Goal: Information Seeking & Learning: Learn about a topic

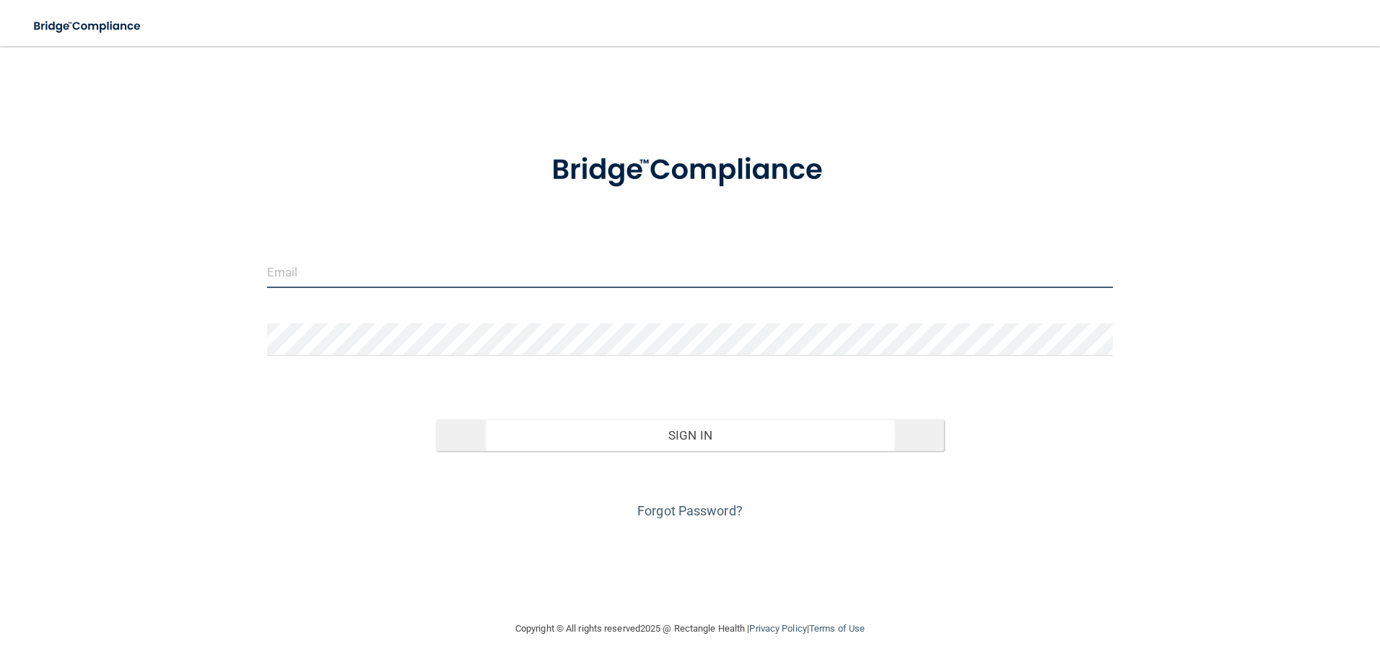
type input "[EMAIL_ADDRESS][DOMAIN_NAME]"
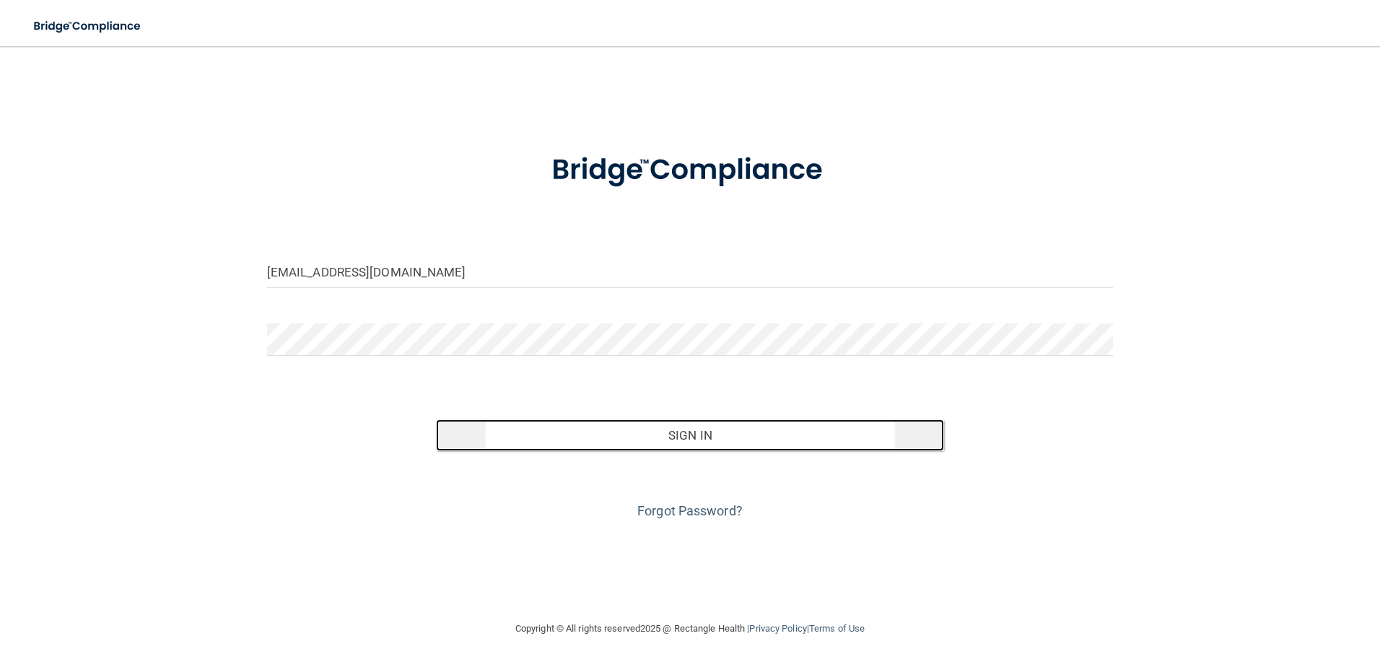
click at [683, 437] on button "Sign In" at bounding box center [690, 435] width 508 height 32
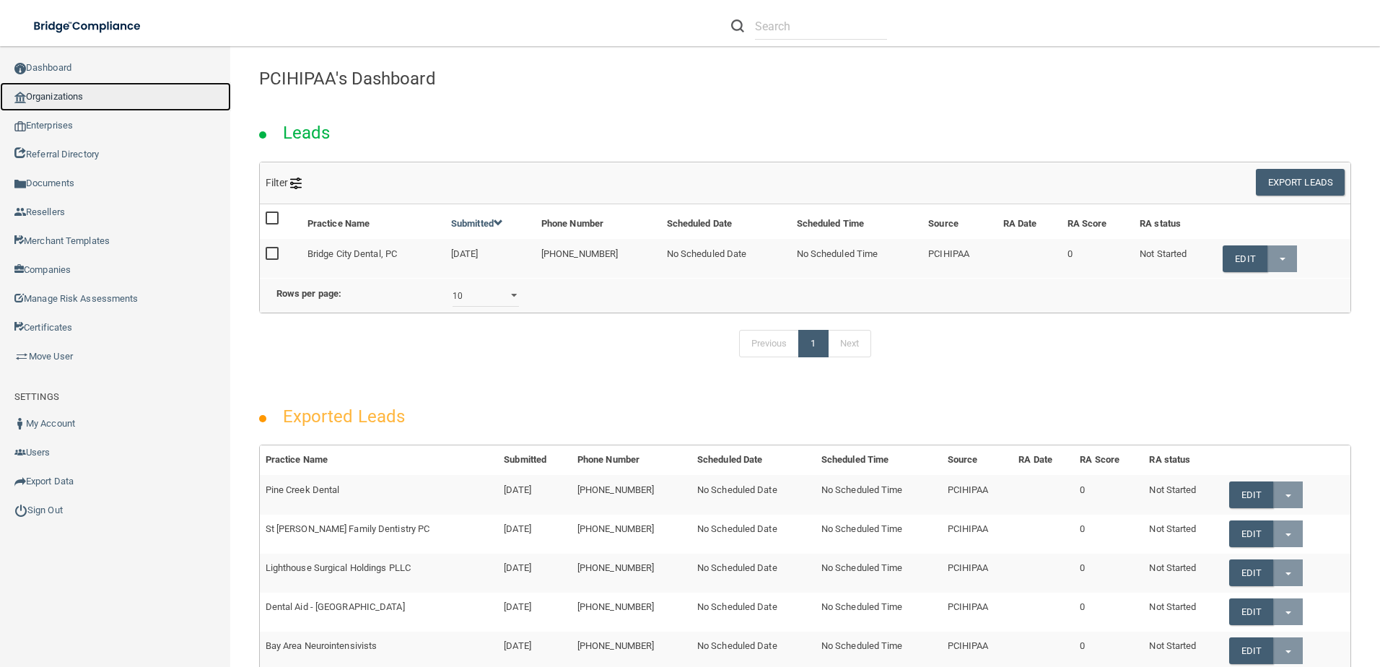
click at [79, 100] on link "Organizations" at bounding box center [115, 96] width 231 height 29
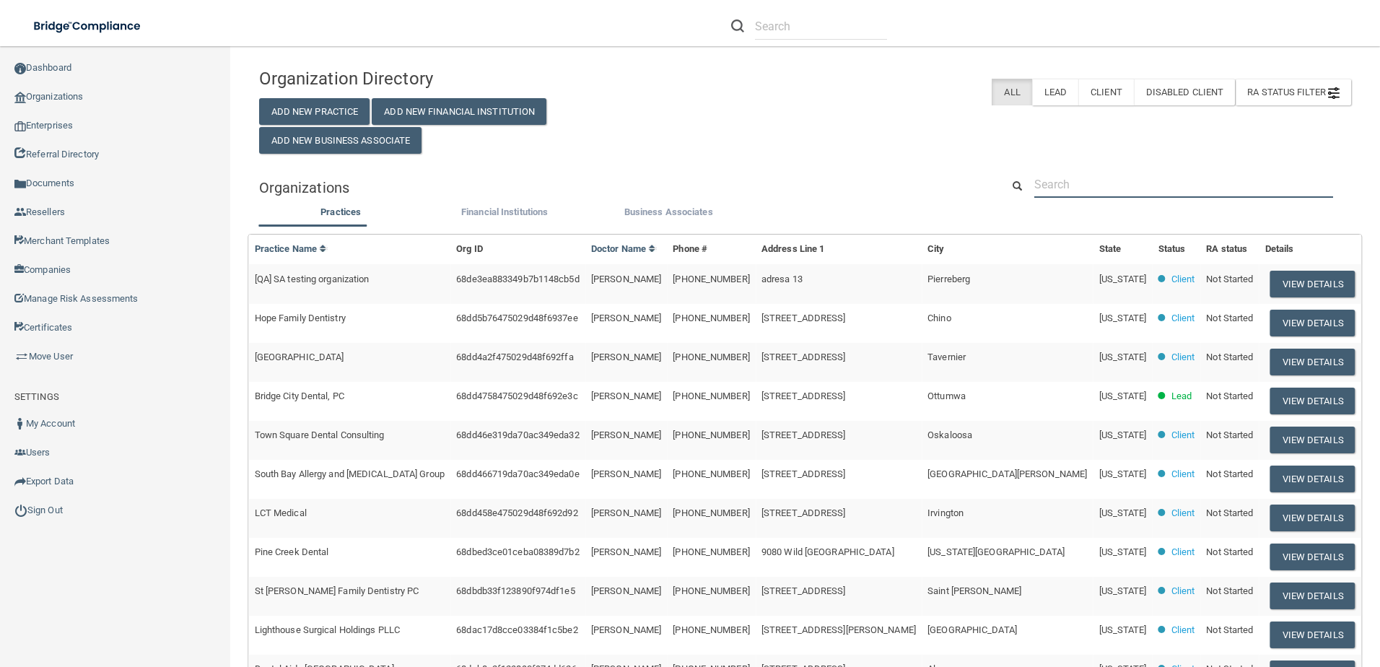
click at [1093, 175] on input "text" at bounding box center [1183, 184] width 299 height 27
paste input "[PERSON_NAME], DDS"
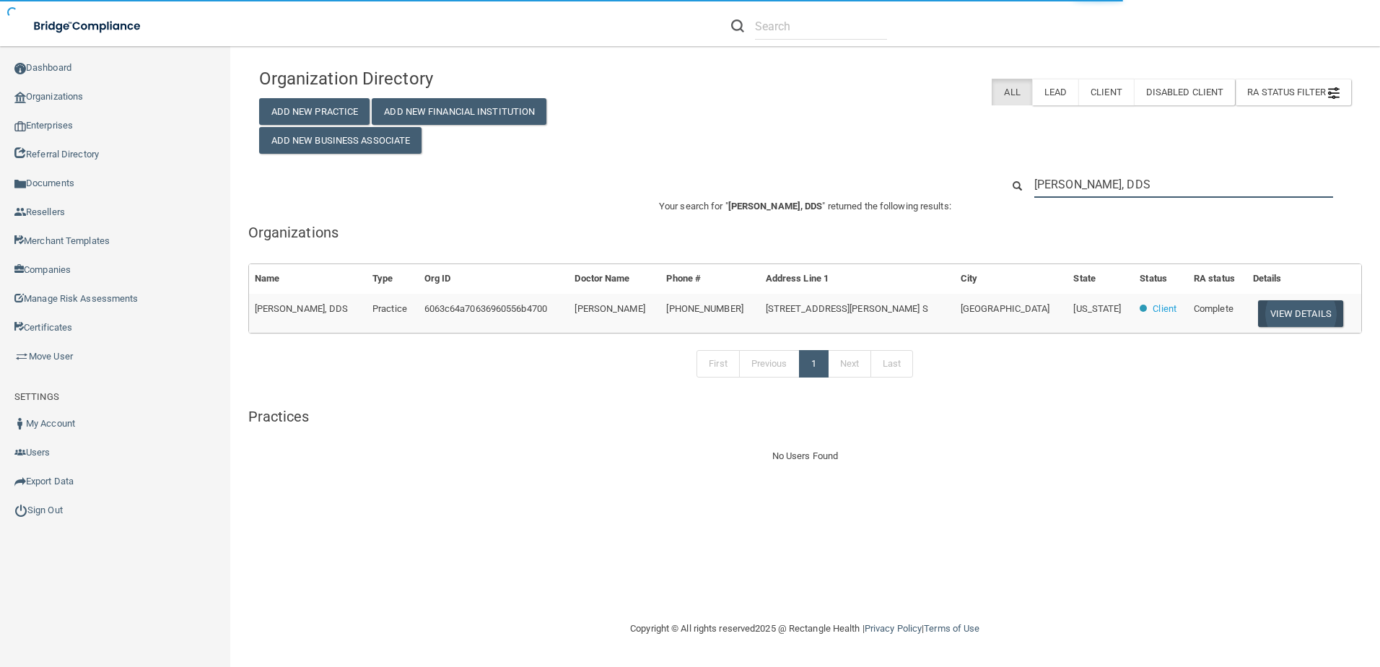
type input "[PERSON_NAME], DDS"
click at [1280, 318] on button "View Details" at bounding box center [1300, 313] width 85 height 27
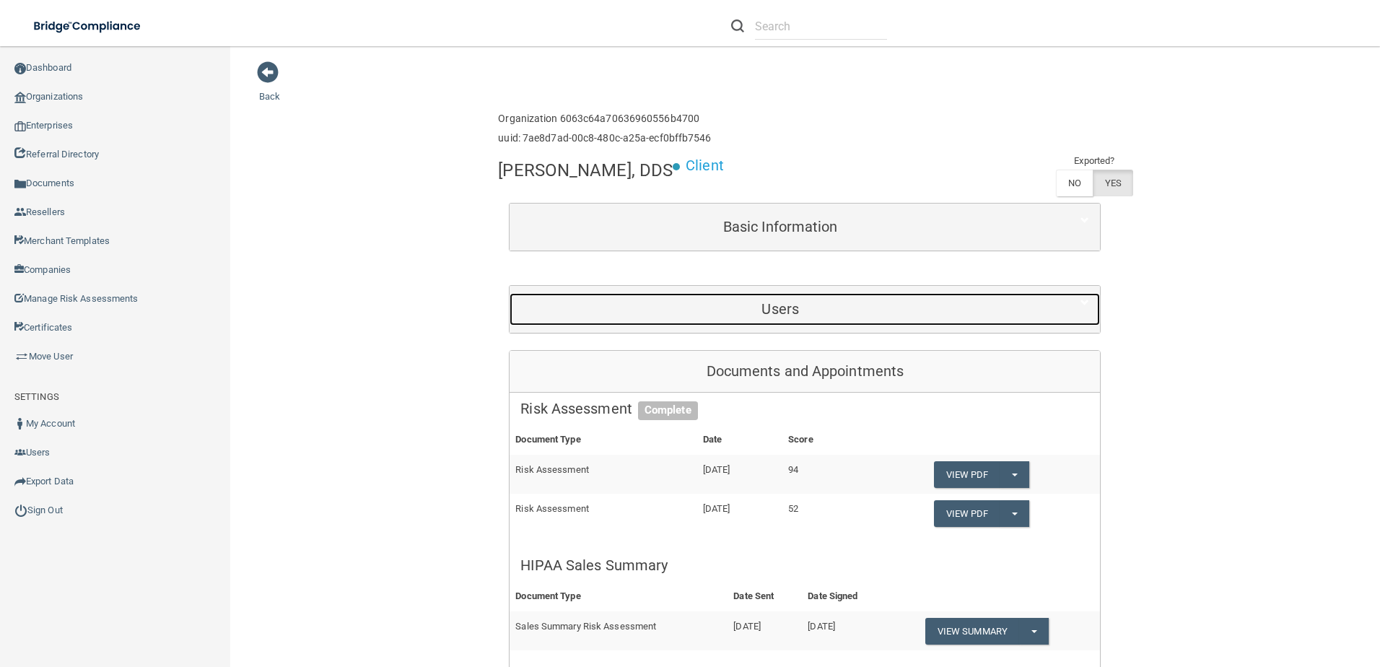
click at [632, 323] on div "Users" at bounding box center [779, 309] width 541 height 32
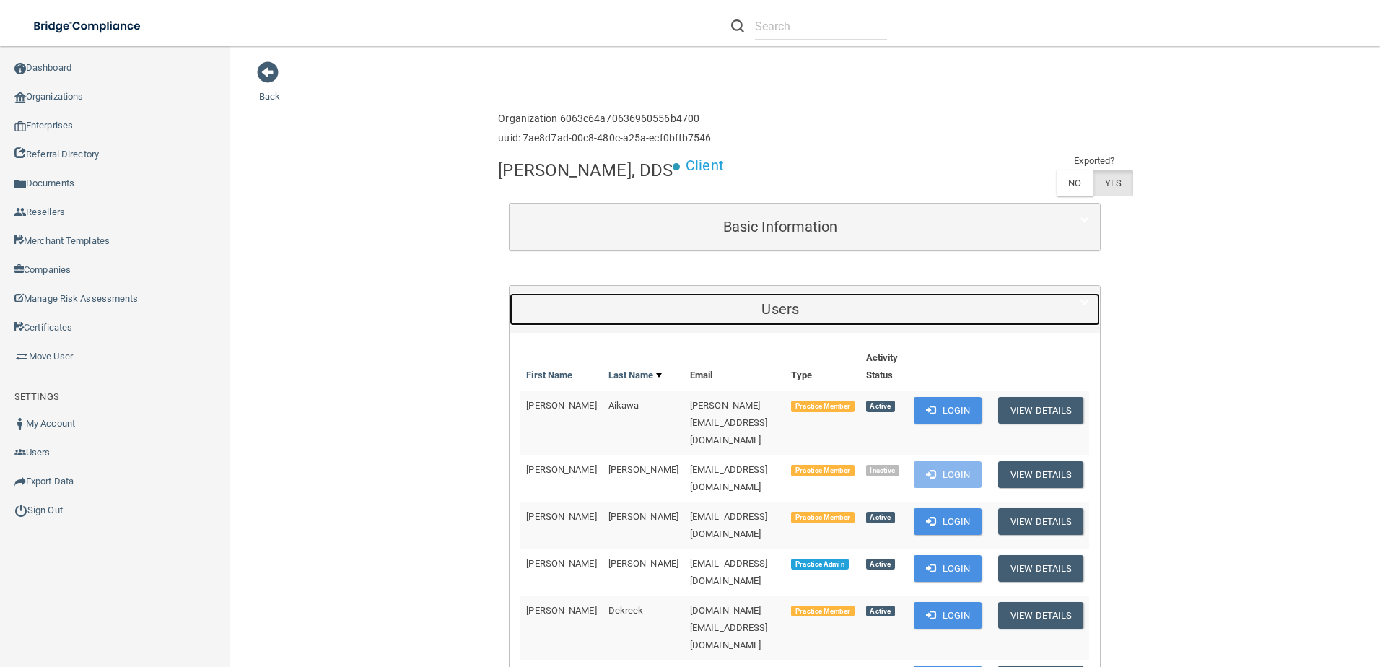
click at [743, 305] on h5 "Users" at bounding box center [780, 309] width 520 height 16
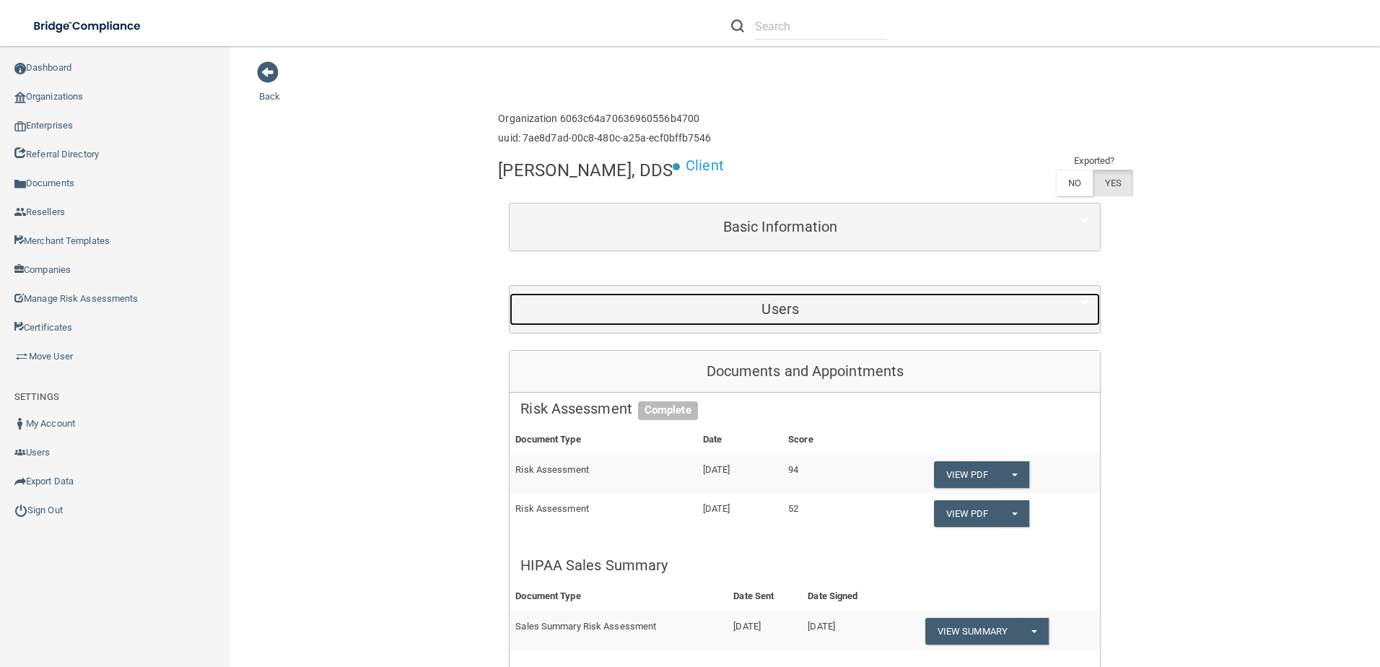
click at [757, 303] on h5 "Users" at bounding box center [780, 309] width 520 height 16
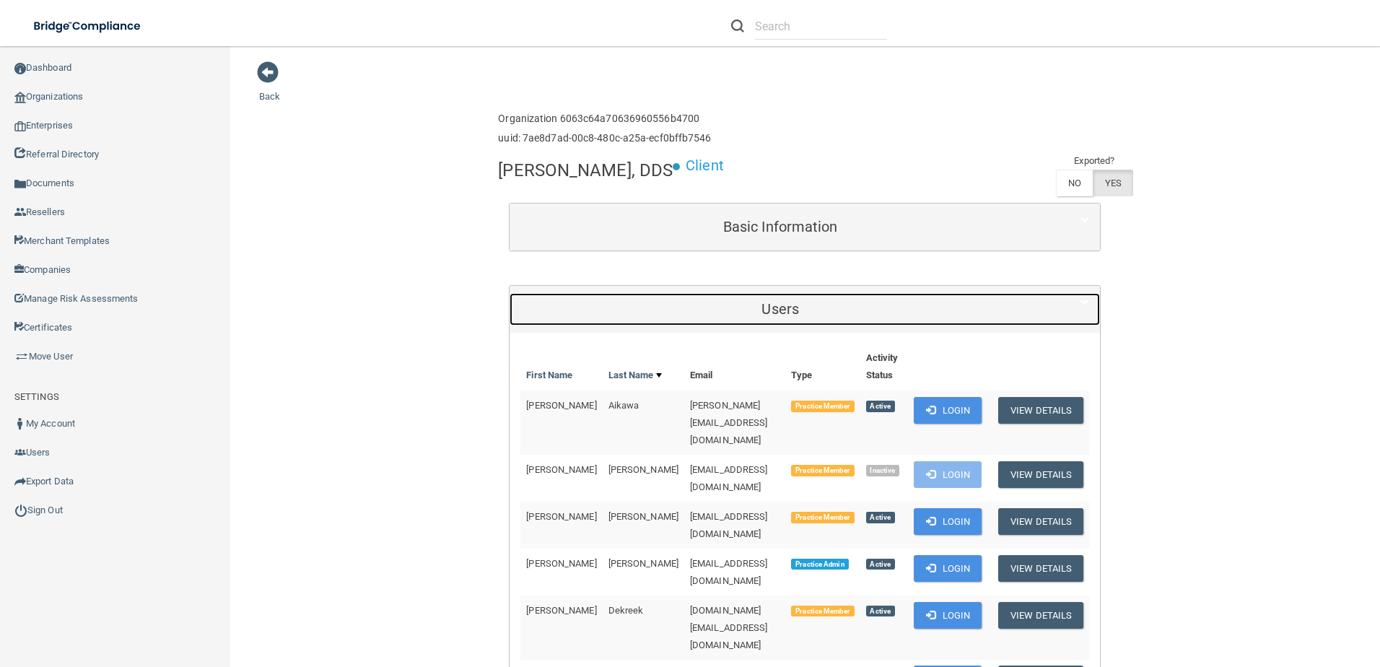
click at [777, 302] on h5 "Users" at bounding box center [780, 309] width 520 height 16
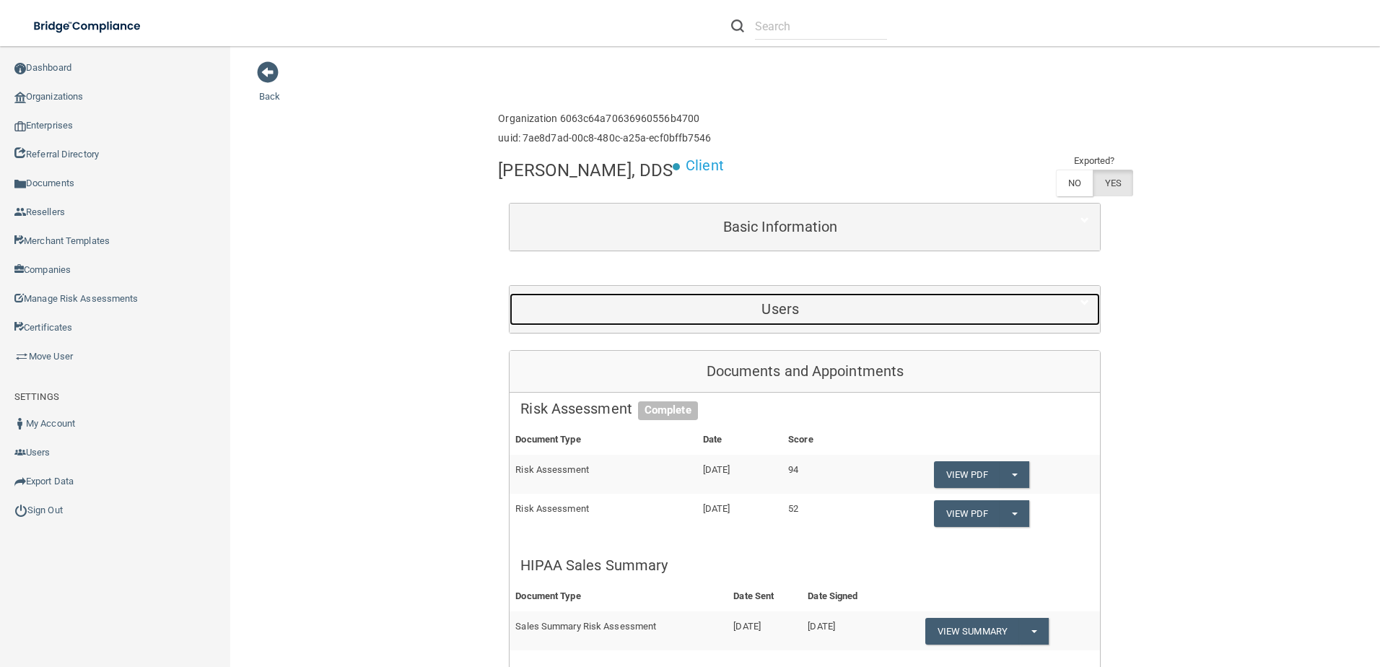
drag, startPoint x: 773, startPoint y: 315, endPoint x: 784, endPoint y: 312, distance: 11.4
click at [773, 315] on h5 "Users" at bounding box center [780, 309] width 520 height 16
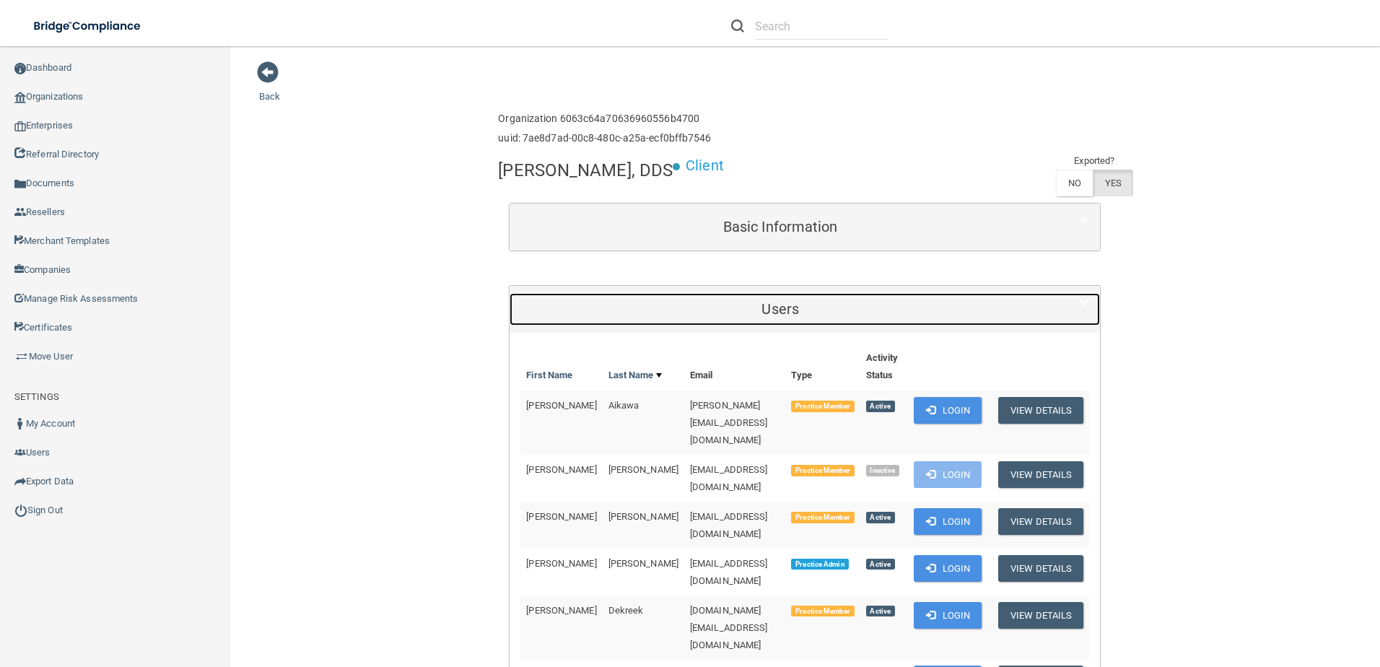
scroll to position [72, 0]
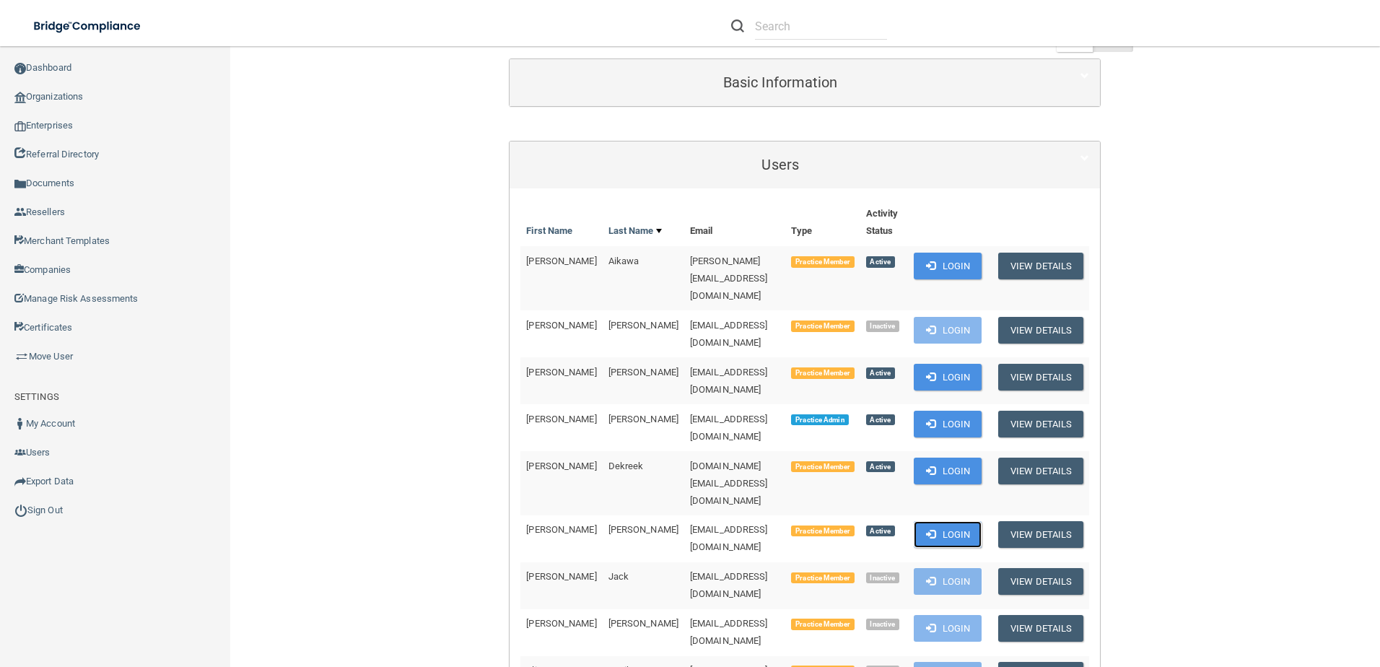
click at [926, 529] on span at bounding box center [930, 533] width 9 height 9
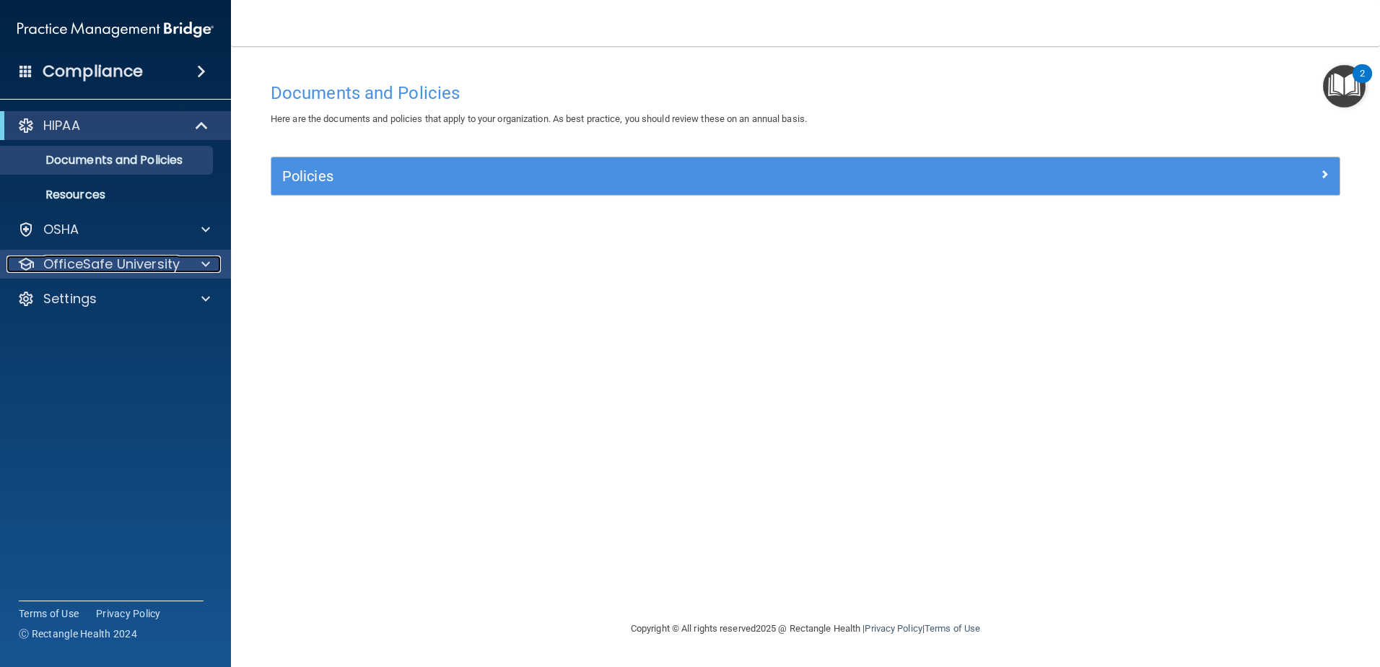
click at [129, 263] on p "OfficeSafe University" at bounding box center [111, 263] width 136 height 17
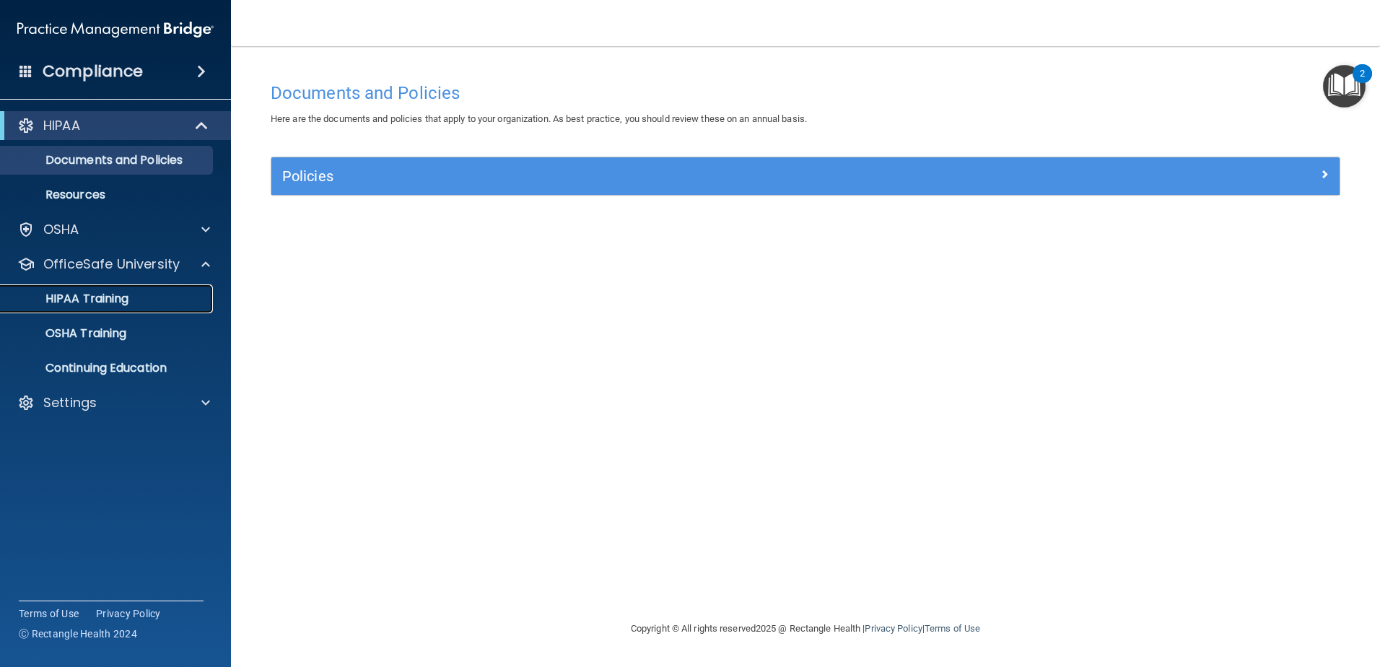
click at [154, 310] on link "HIPAA Training" at bounding box center [99, 298] width 227 height 29
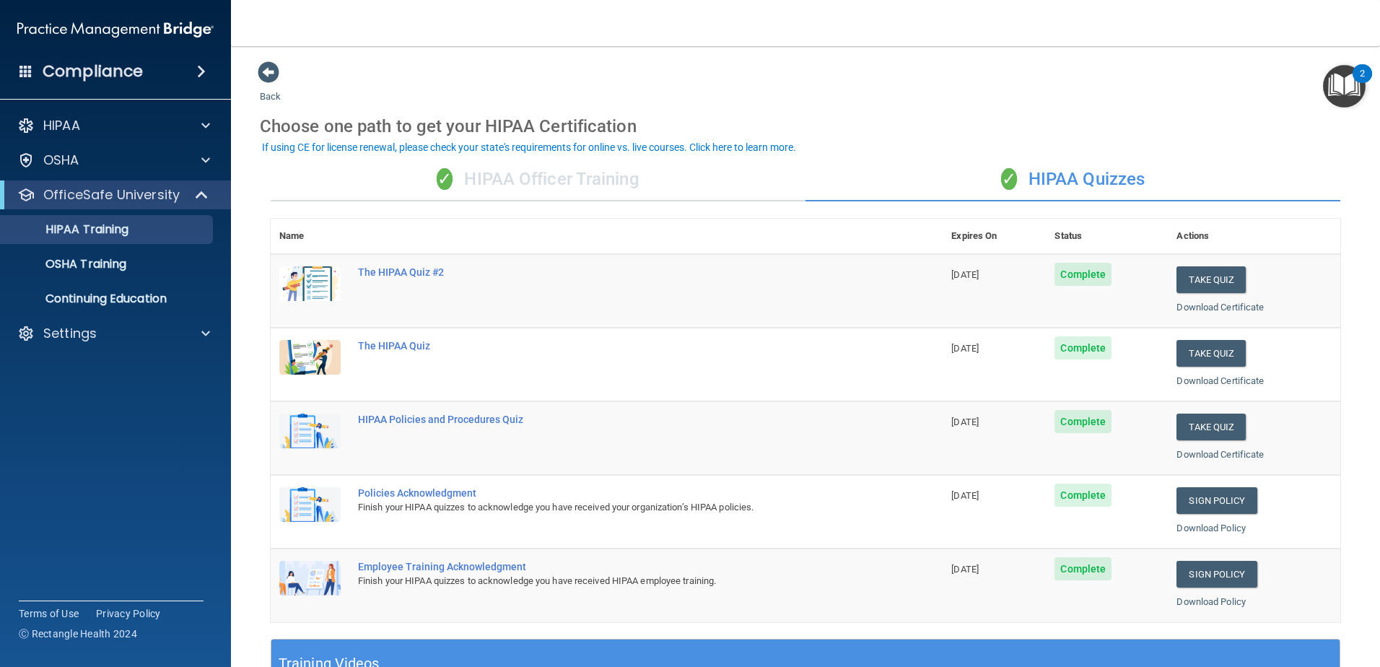
click at [585, 182] on div "✓ HIPAA Officer Training" at bounding box center [538, 179] width 535 height 43
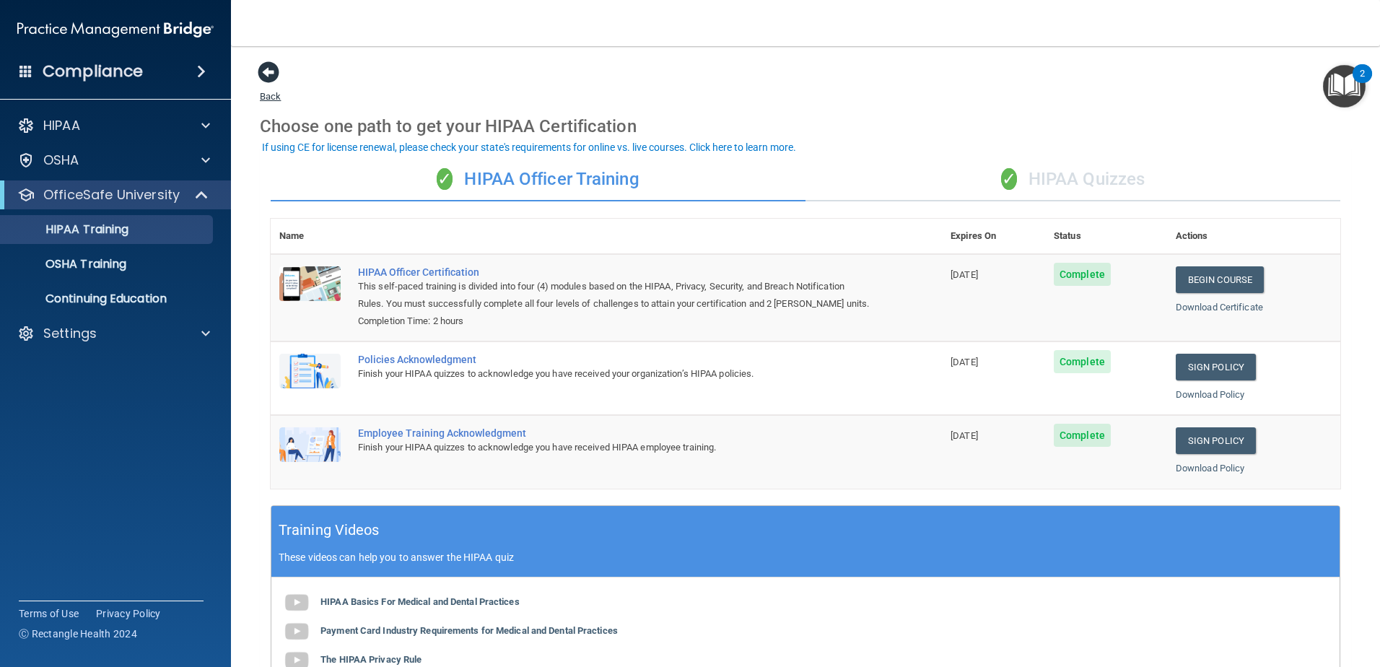
click at [272, 94] on link "Back" at bounding box center [270, 88] width 21 height 28
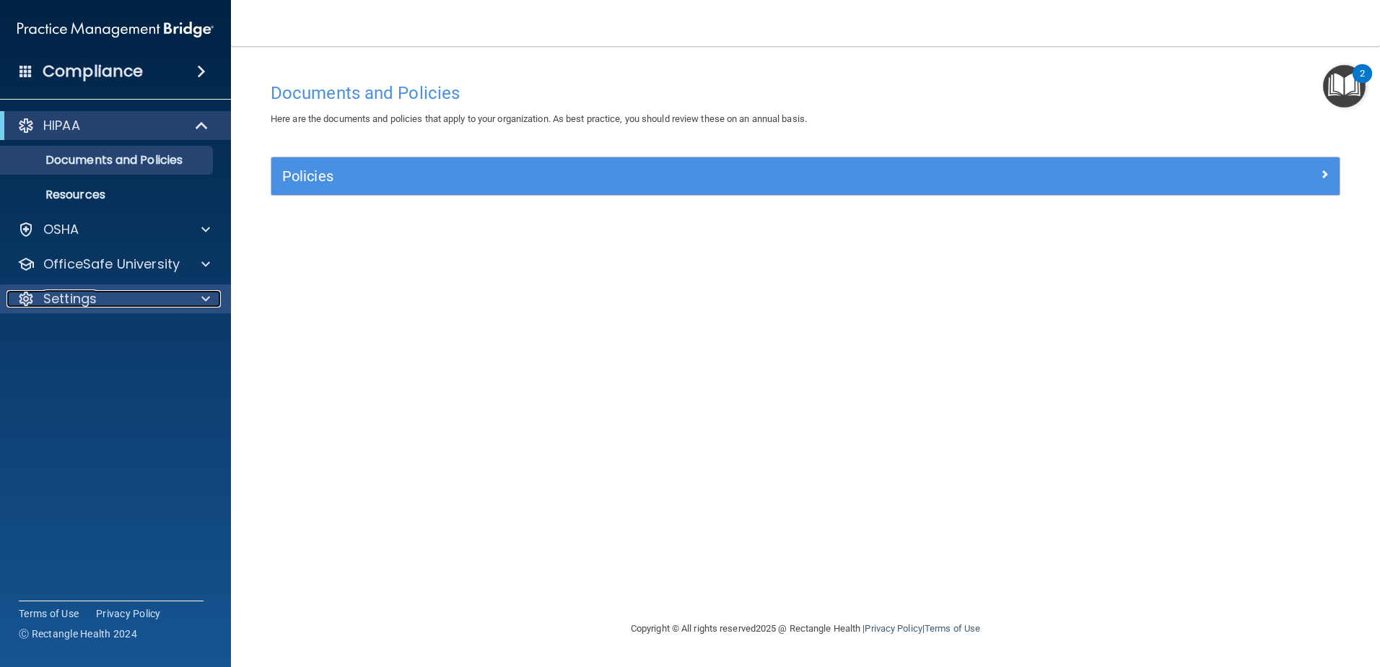
click at [146, 307] on div "Settings" at bounding box center [95, 298] width 179 height 17
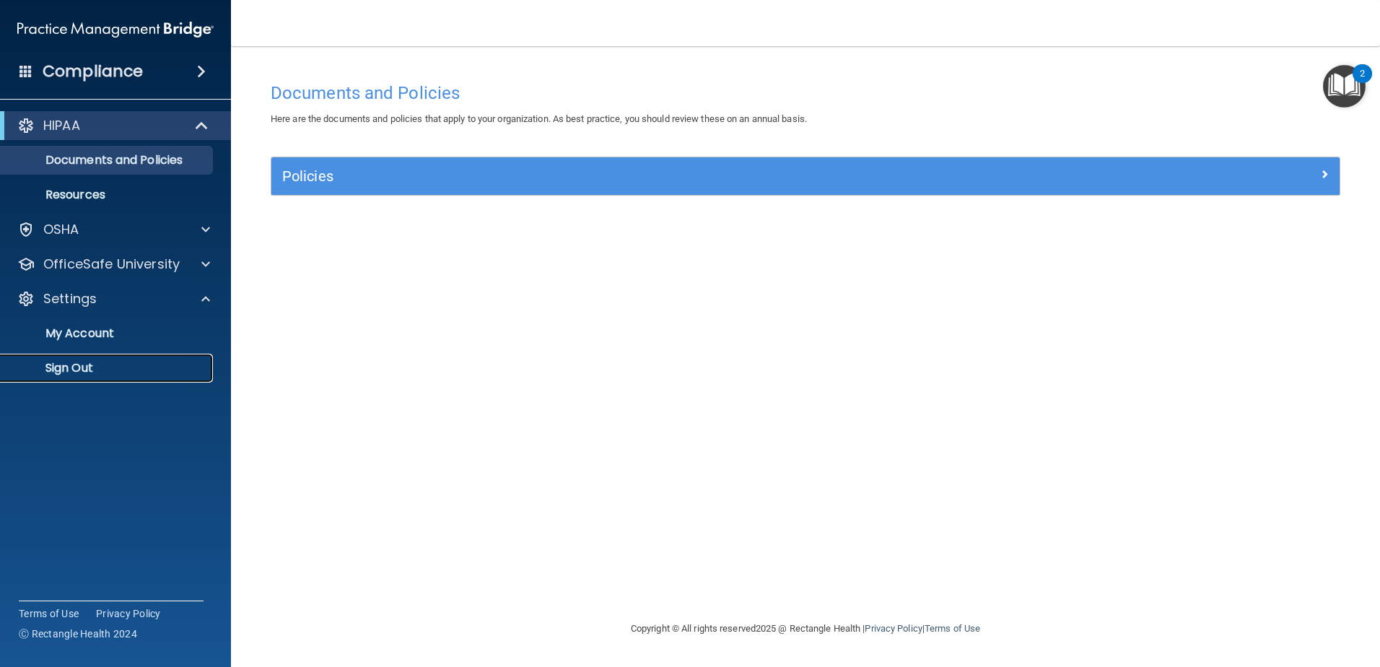
click at [108, 364] on p "Sign Out" at bounding box center [107, 368] width 197 height 14
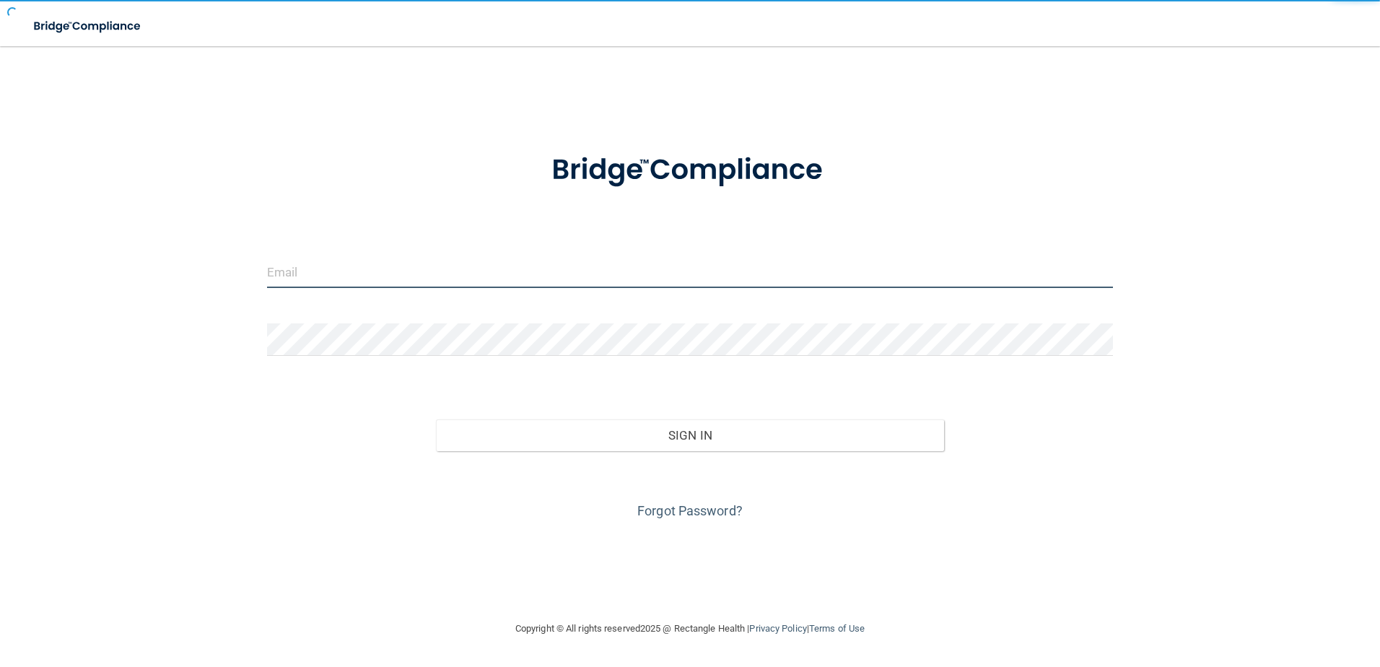
type input "[EMAIL_ADDRESS][DOMAIN_NAME]"
